Goal: Transaction & Acquisition: Purchase product/service

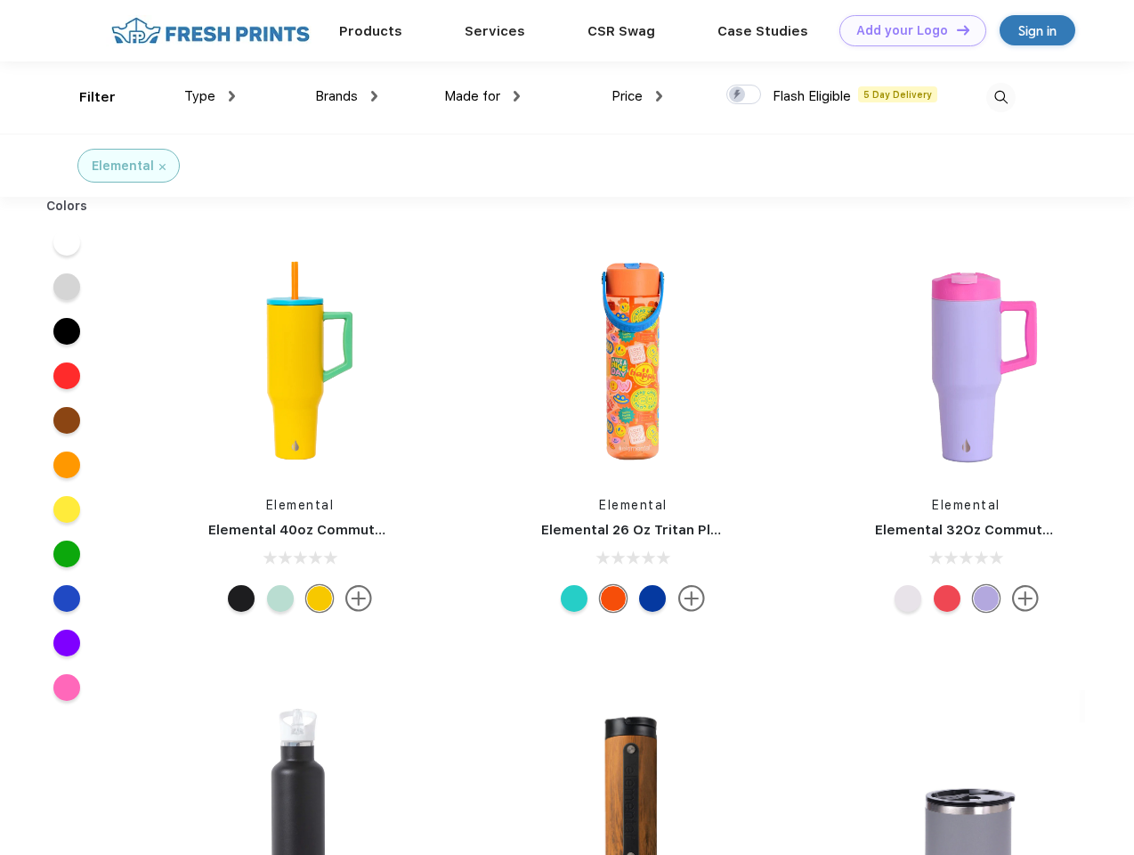
scroll to position [1, 0]
click at [907, 30] on link "Add your Logo Design Tool" at bounding box center [913, 30] width 147 height 31
click at [0, 0] on div "Design Tool" at bounding box center [0, 0] width 0 height 0
click at [955, 29] on link "Add your Logo Design Tool" at bounding box center [913, 30] width 147 height 31
click at [85, 97] on div "Filter" at bounding box center [97, 97] width 37 height 20
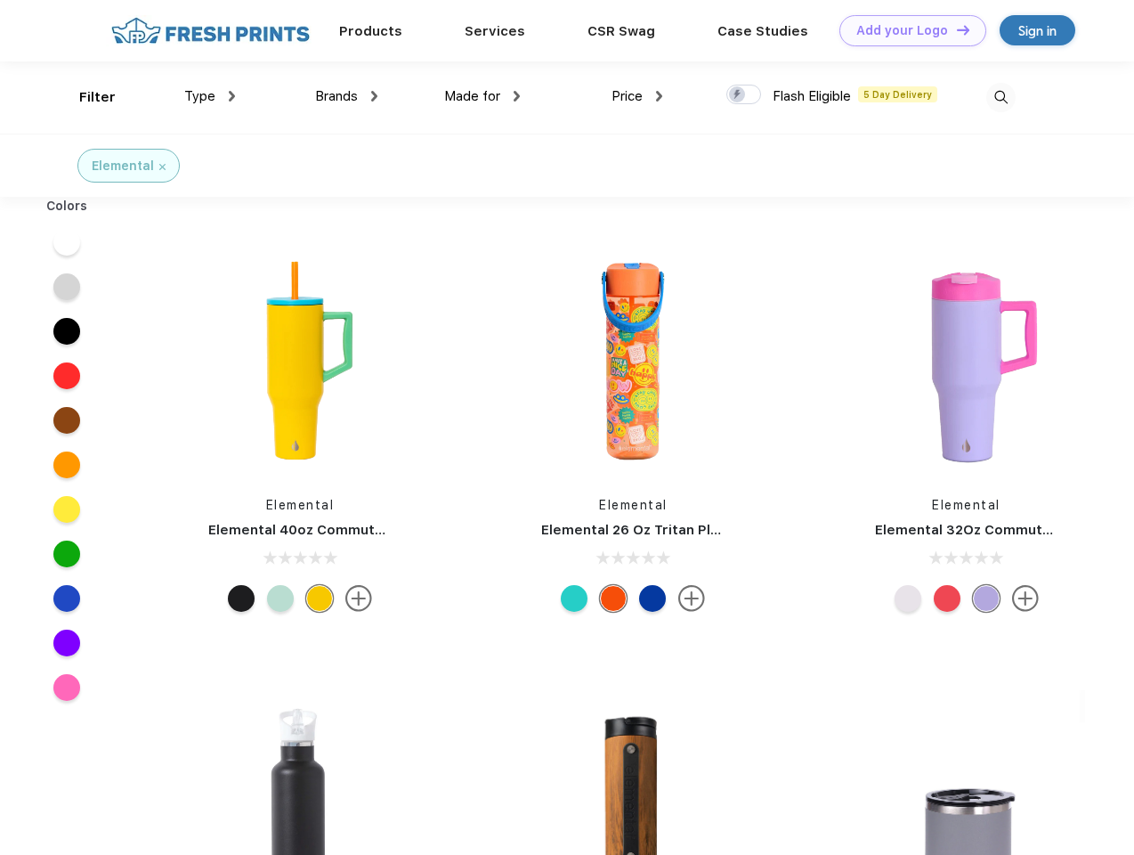
click at [210, 96] on span "Type" at bounding box center [199, 96] width 31 height 16
click at [346, 96] on span "Brands" at bounding box center [336, 96] width 43 height 16
click at [483, 96] on span "Made for" at bounding box center [472, 96] width 56 height 16
click at [638, 96] on span "Price" at bounding box center [627, 96] width 31 height 16
click at [744, 95] on div at bounding box center [744, 95] width 35 height 20
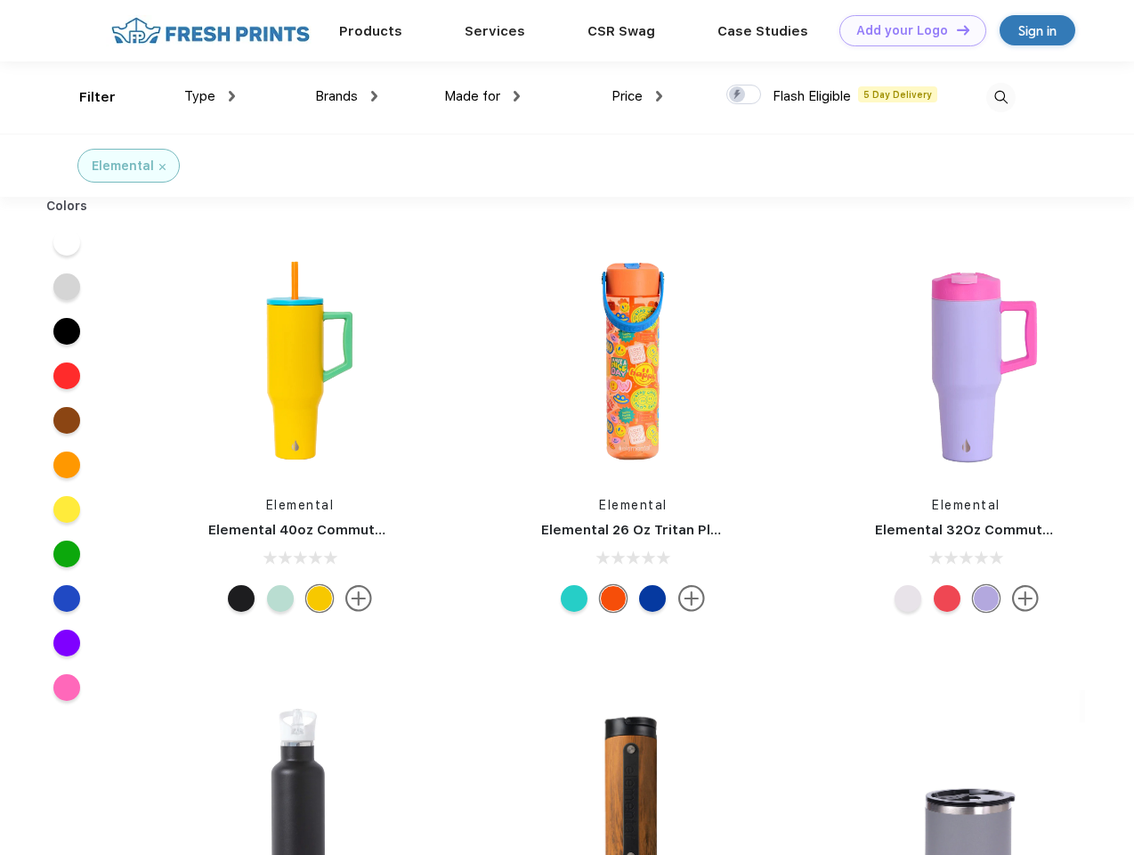
click at [738, 95] on input "checkbox" at bounding box center [733, 90] width 12 height 12
click at [1001, 97] on img at bounding box center [1001, 97] width 29 height 29
